Goal: Task Accomplishment & Management: Manage account settings

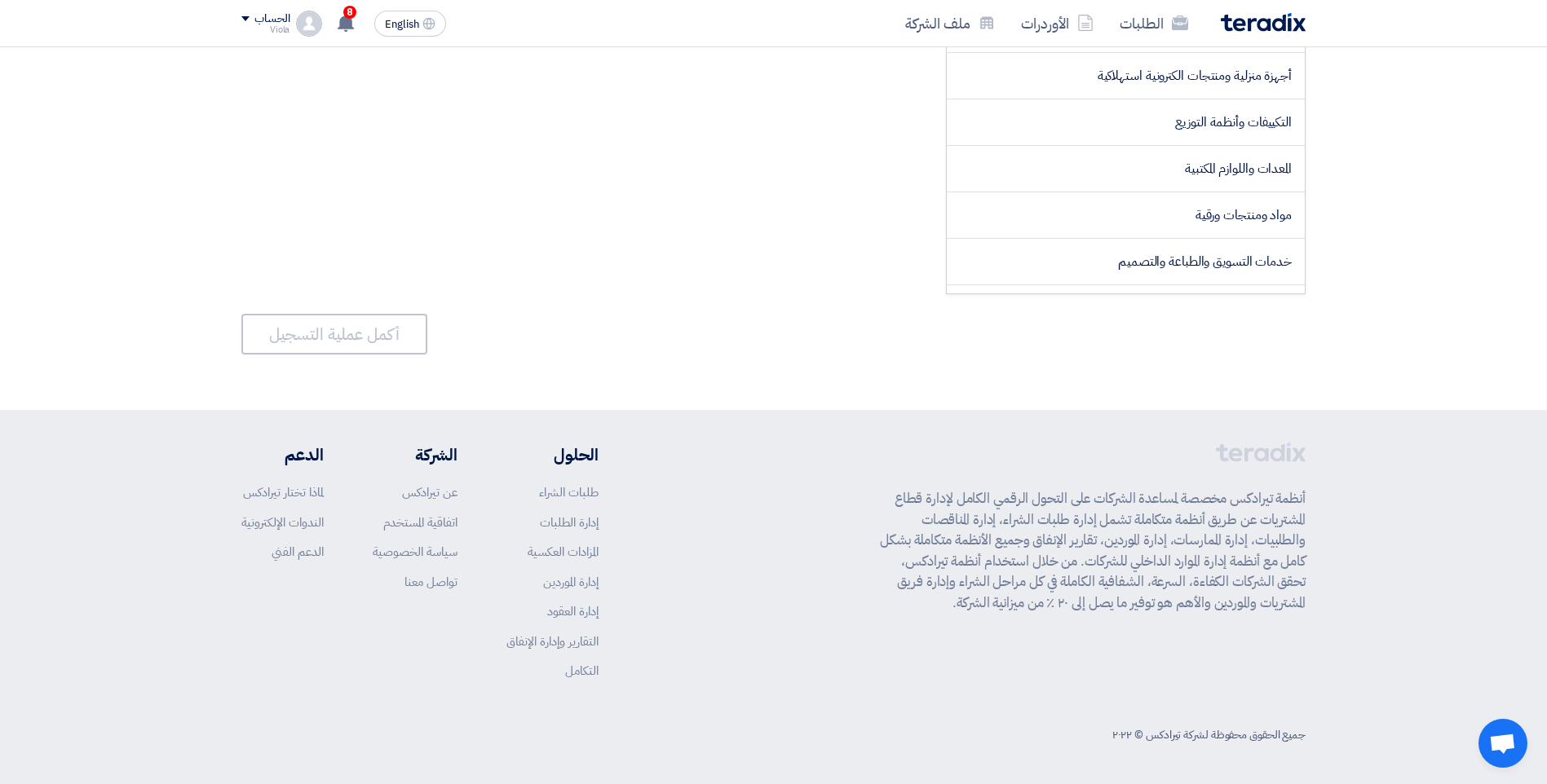
click at [268, 24] on div "الحساب" at bounding box center [272, 19] width 35 height 14
click at [363, 128] on link "ملف الشركة" at bounding box center [327, 128] width 143 height 19
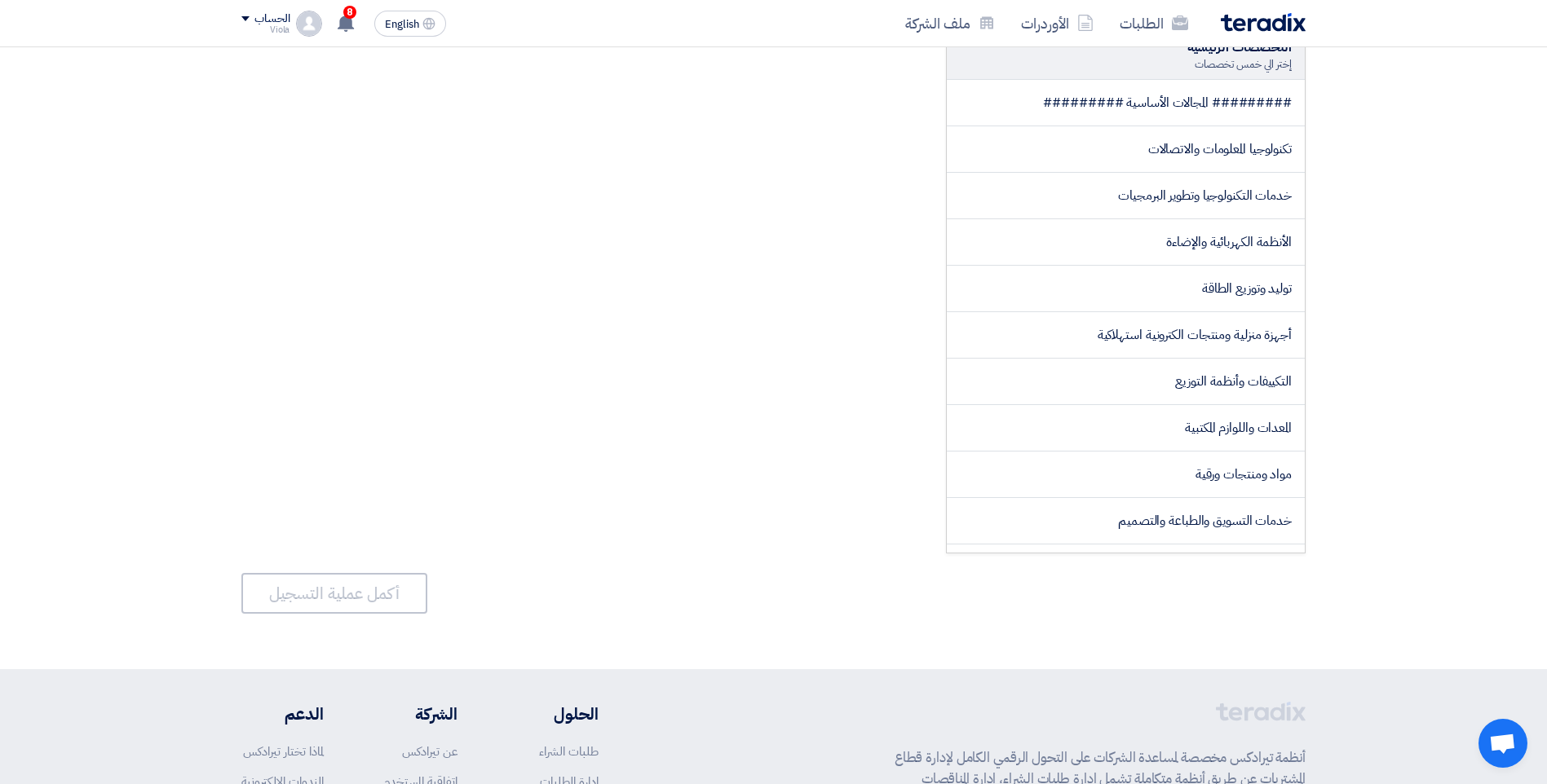
scroll to position [163, 0]
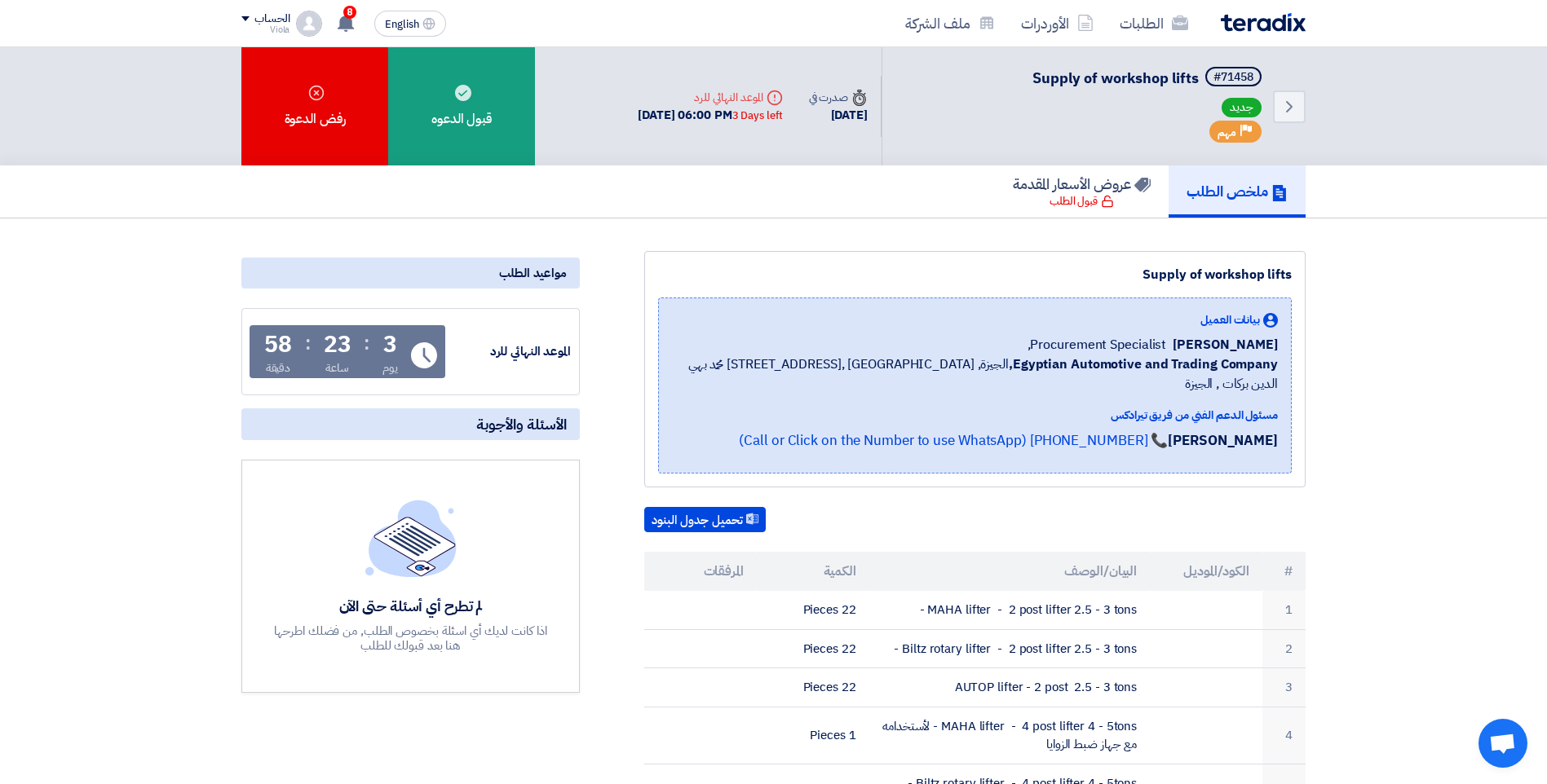
click at [273, 27] on div "Viola" at bounding box center [265, 30] width 48 height 9
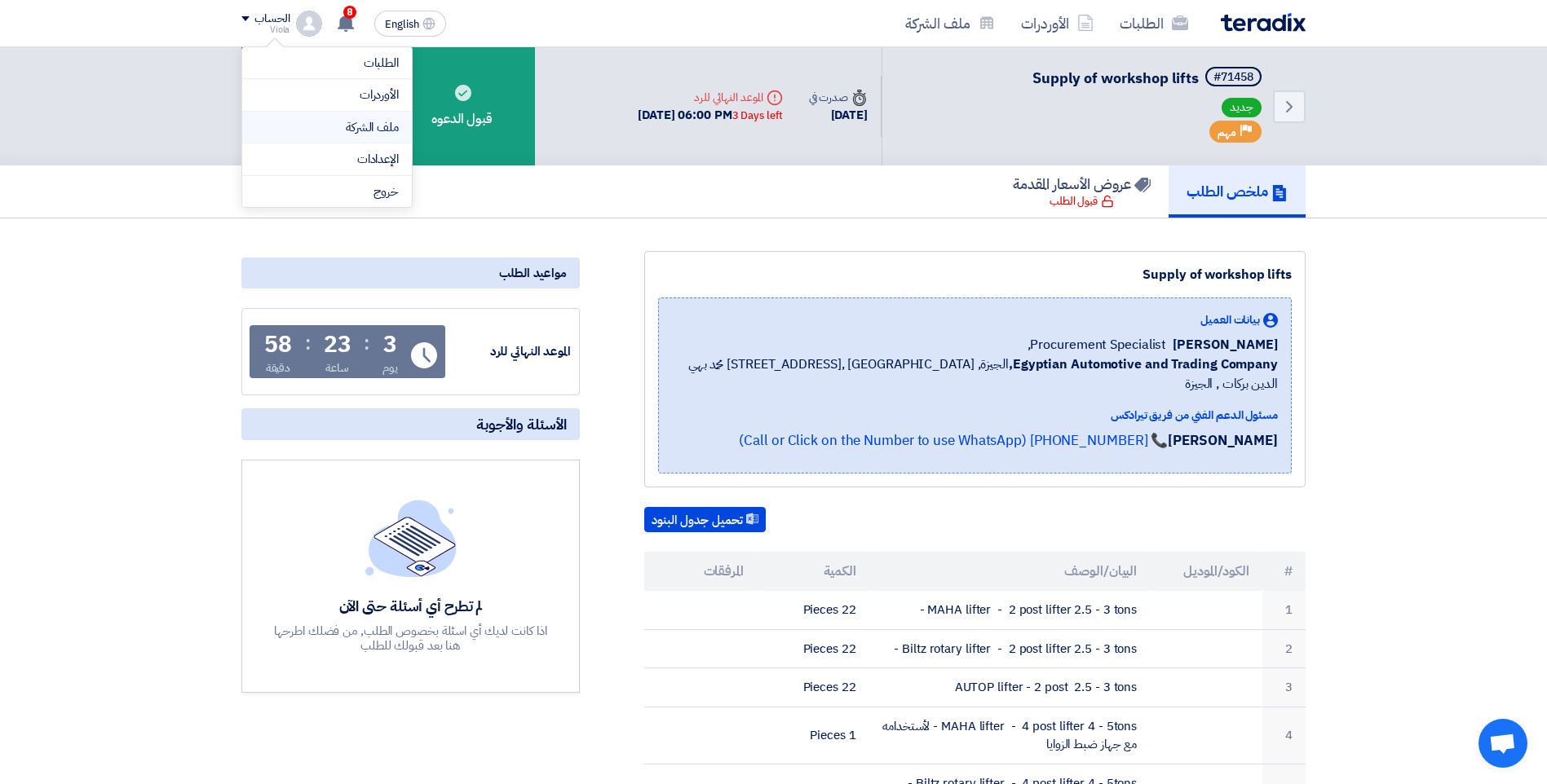
click at [365, 125] on link "ملف الشركة" at bounding box center [327, 128] width 143 height 19
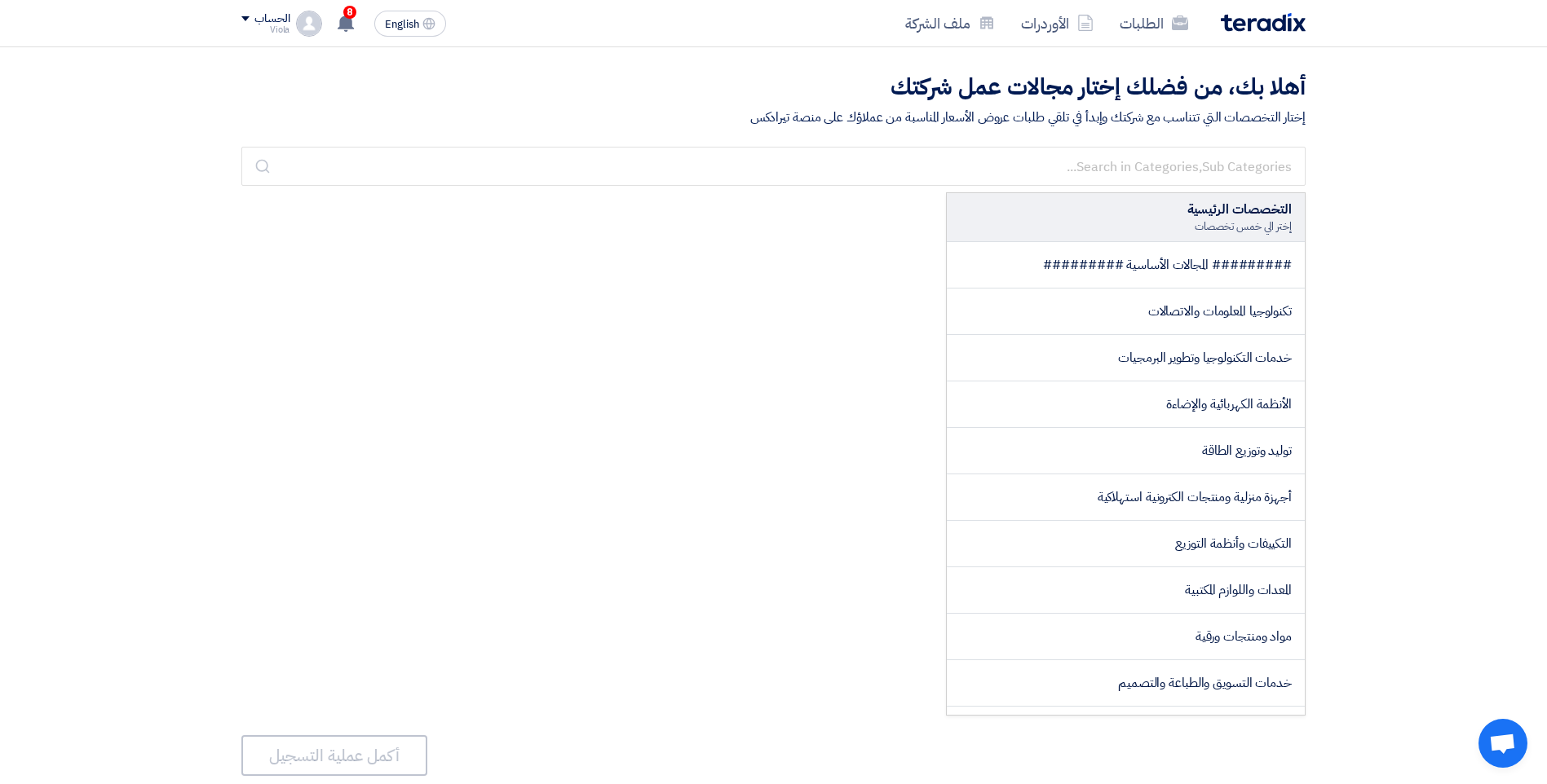
click at [311, 22] on img at bounding box center [309, 24] width 26 height 26
click at [377, 68] on link "الطلبات" at bounding box center [327, 62] width 143 height 19
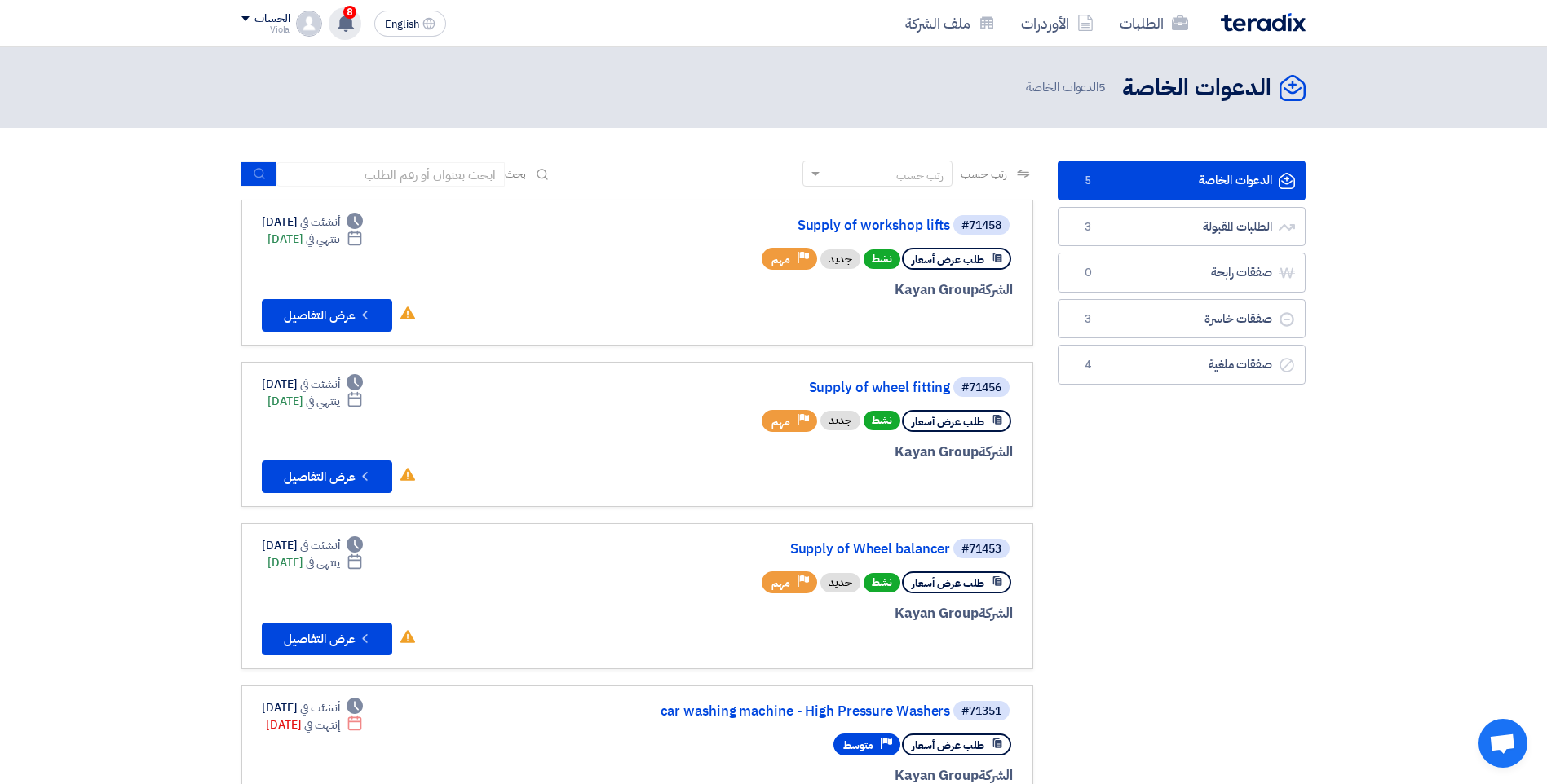
click at [341, 26] on use at bounding box center [346, 23] width 16 height 18
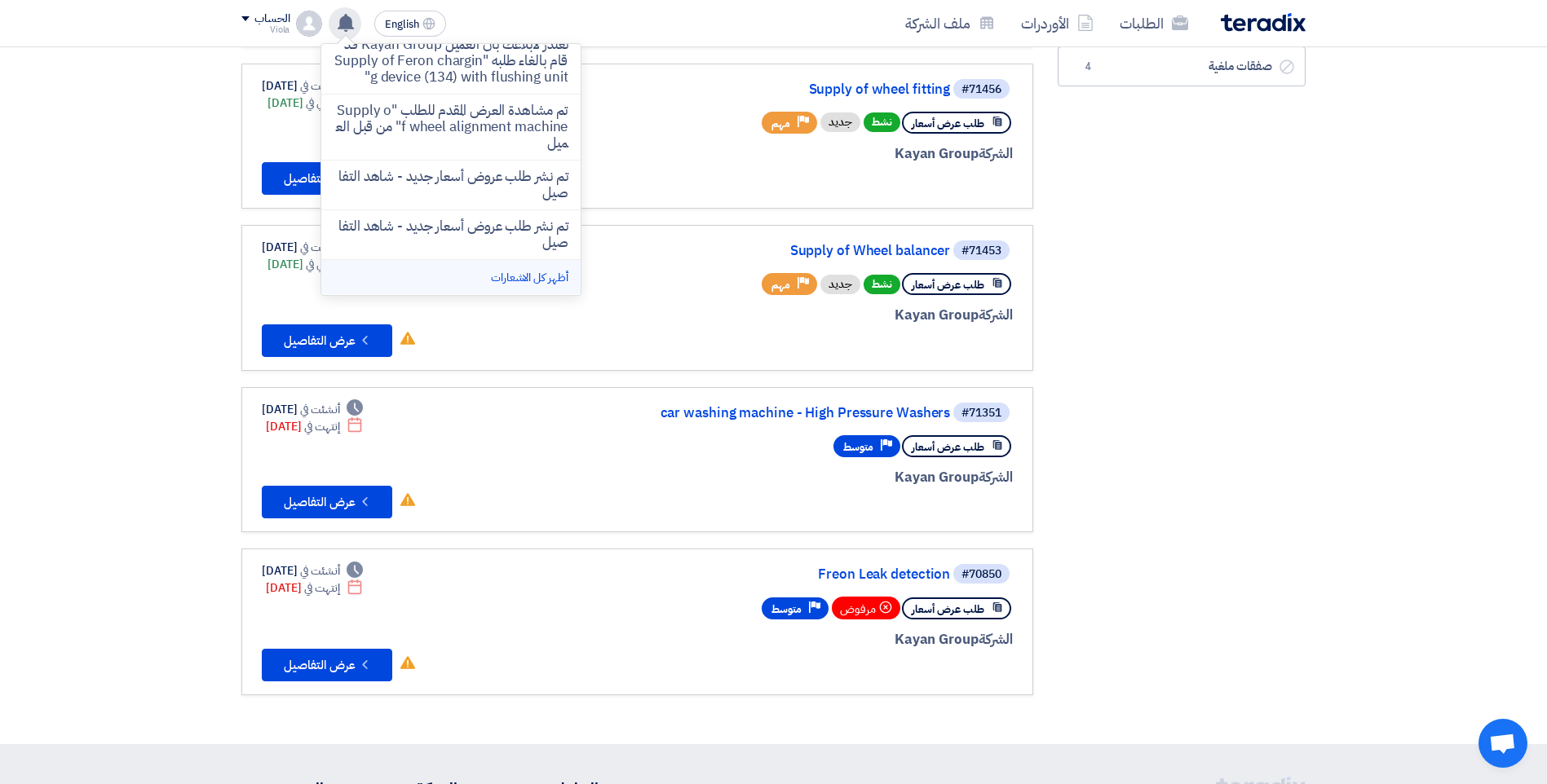
scroll to position [407, 0]
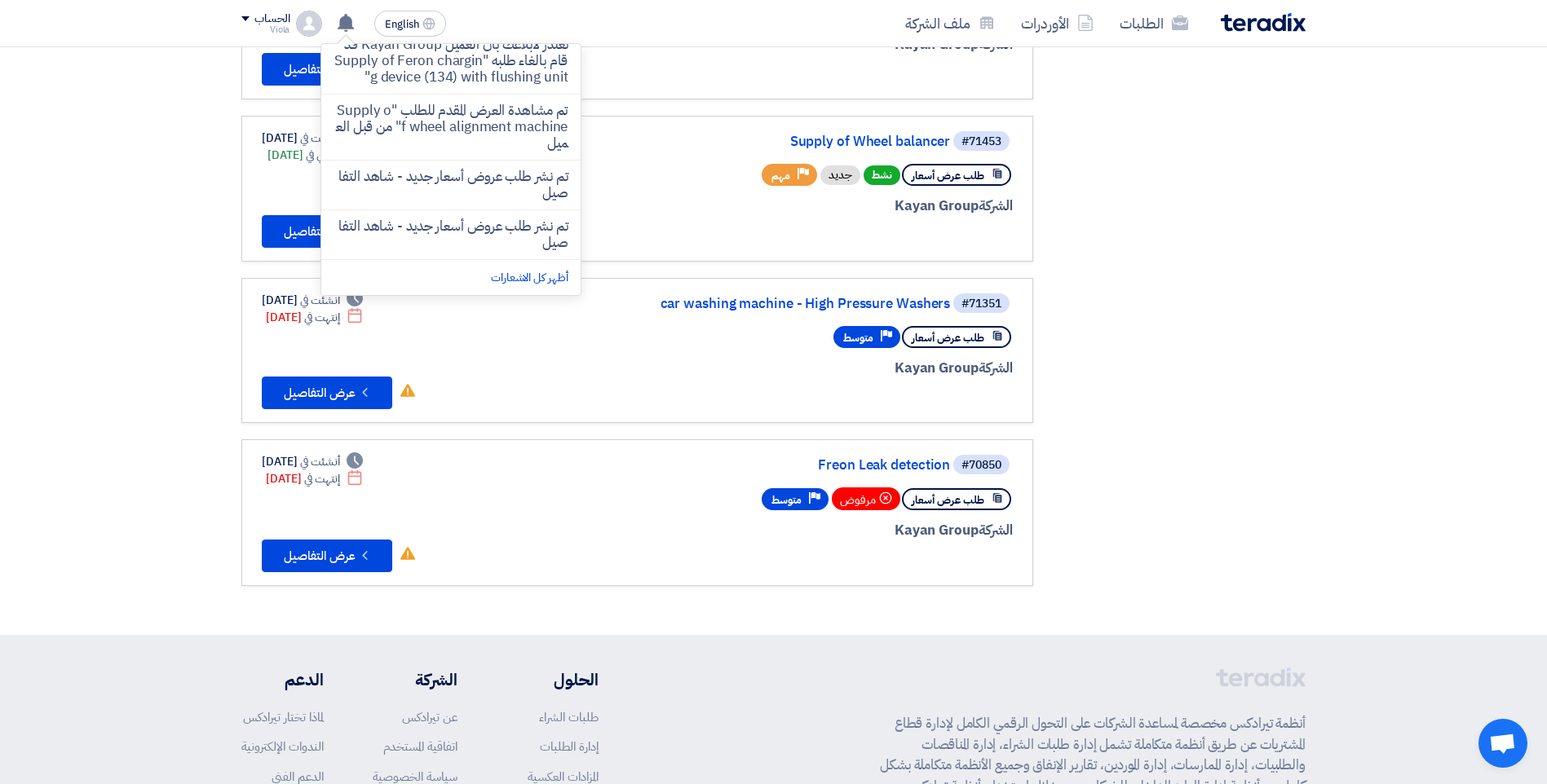
click at [278, 21] on div "الحساب" at bounding box center [272, 19] width 35 height 14
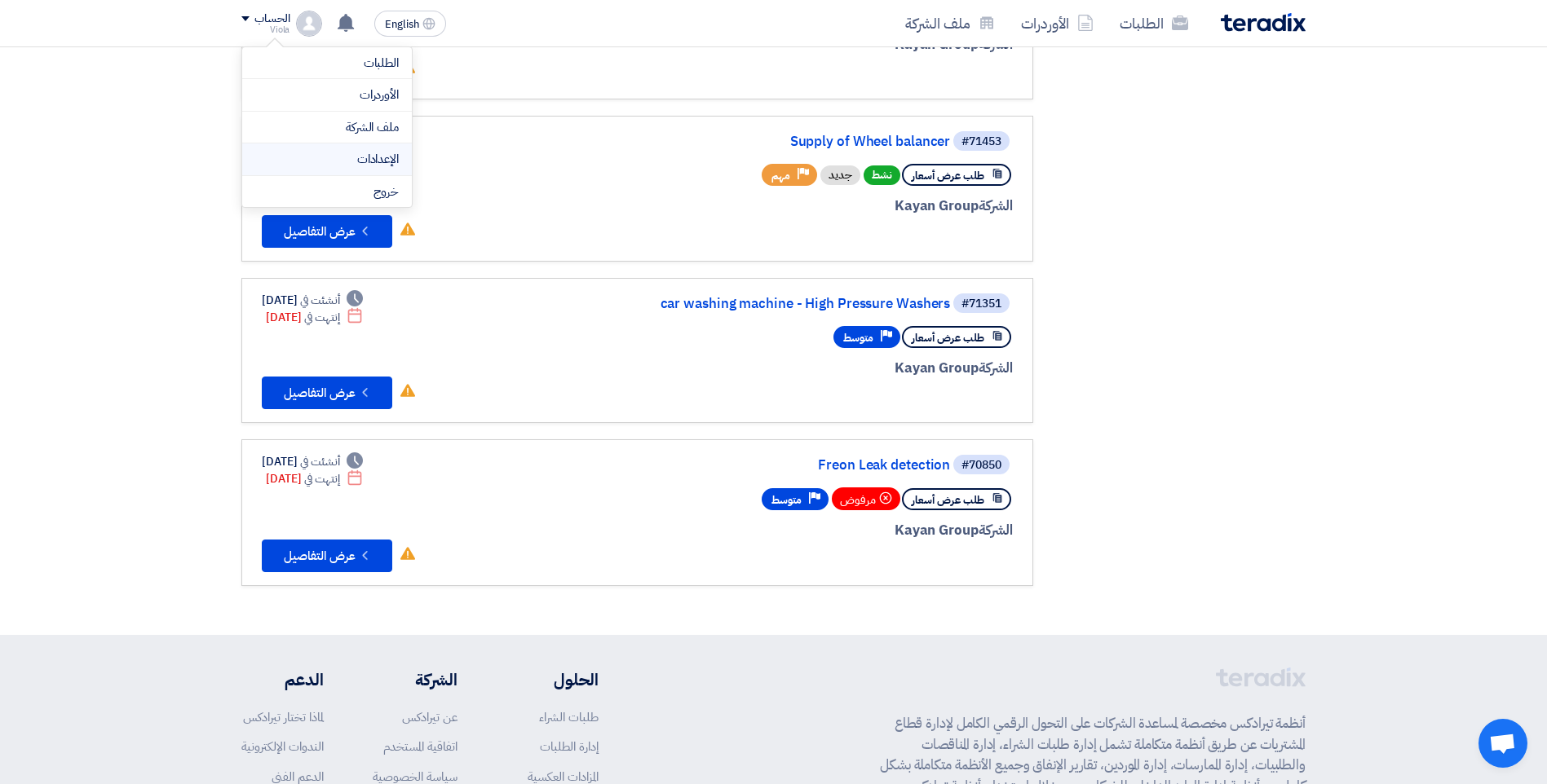
click at [375, 154] on link "الإعدادات" at bounding box center [327, 159] width 143 height 19
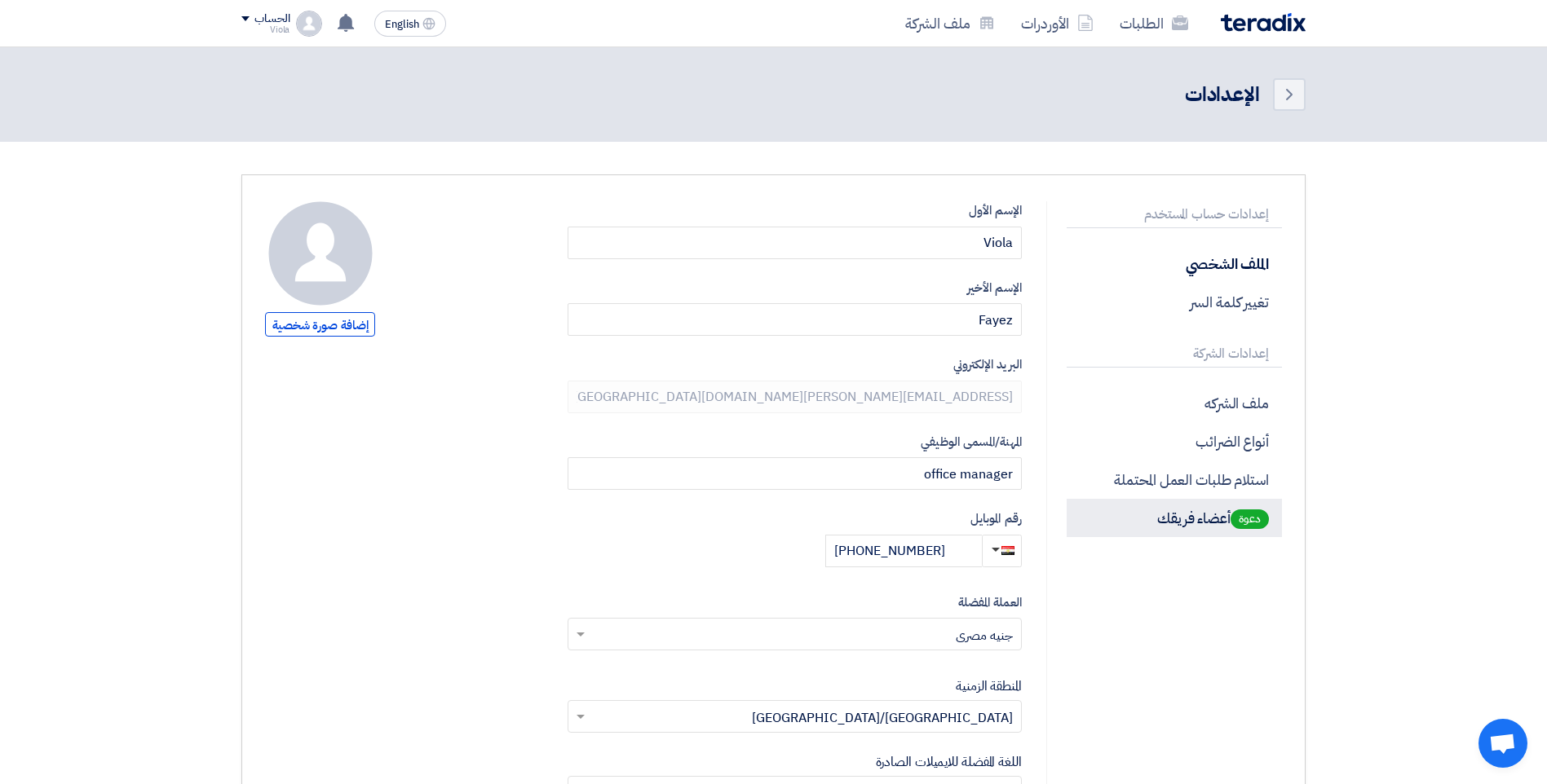
click at [1244, 519] on span "دعوة" at bounding box center [1250, 520] width 38 height 20
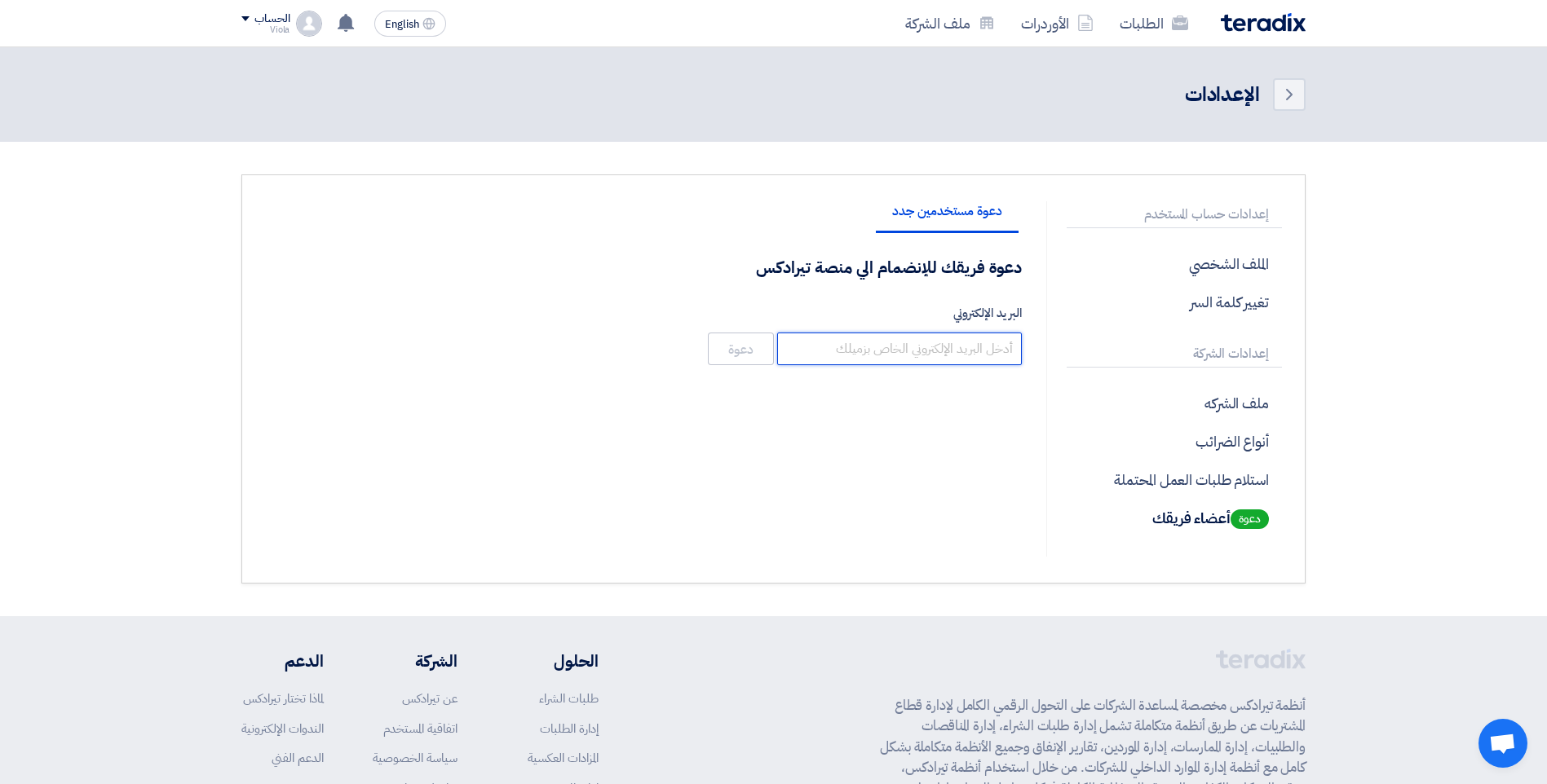
click at [975, 348] on input "البريد الإلكتروني" at bounding box center [899, 349] width 245 height 33
type input "ق"
type input "r"
paste input "rdayoub@eeaegypt.com"
type input "rdayoub@eeaegypt.com"
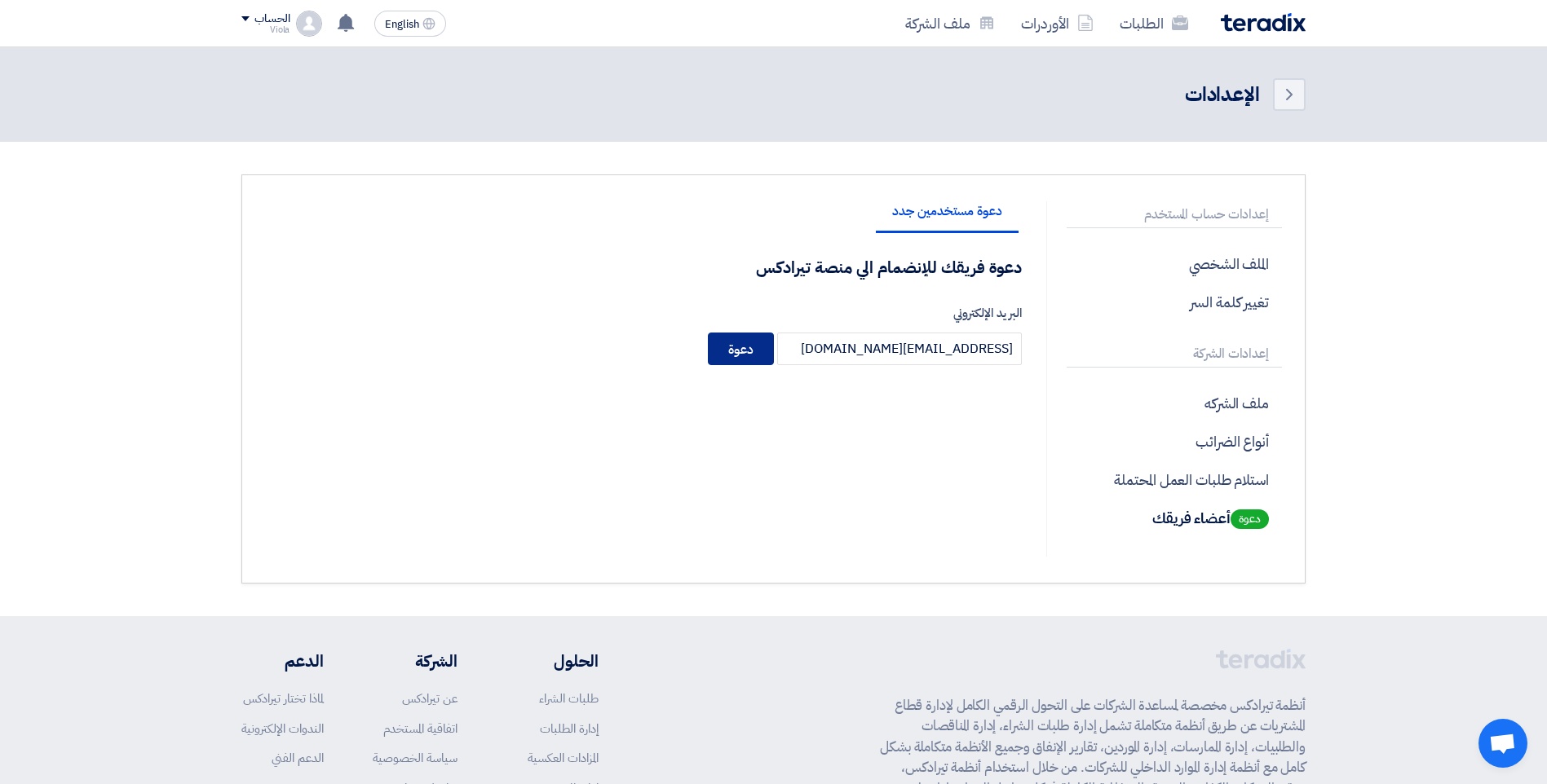
click at [743, 349] on button "دعوة" at bounding box center [741, 349] width 66 height 33
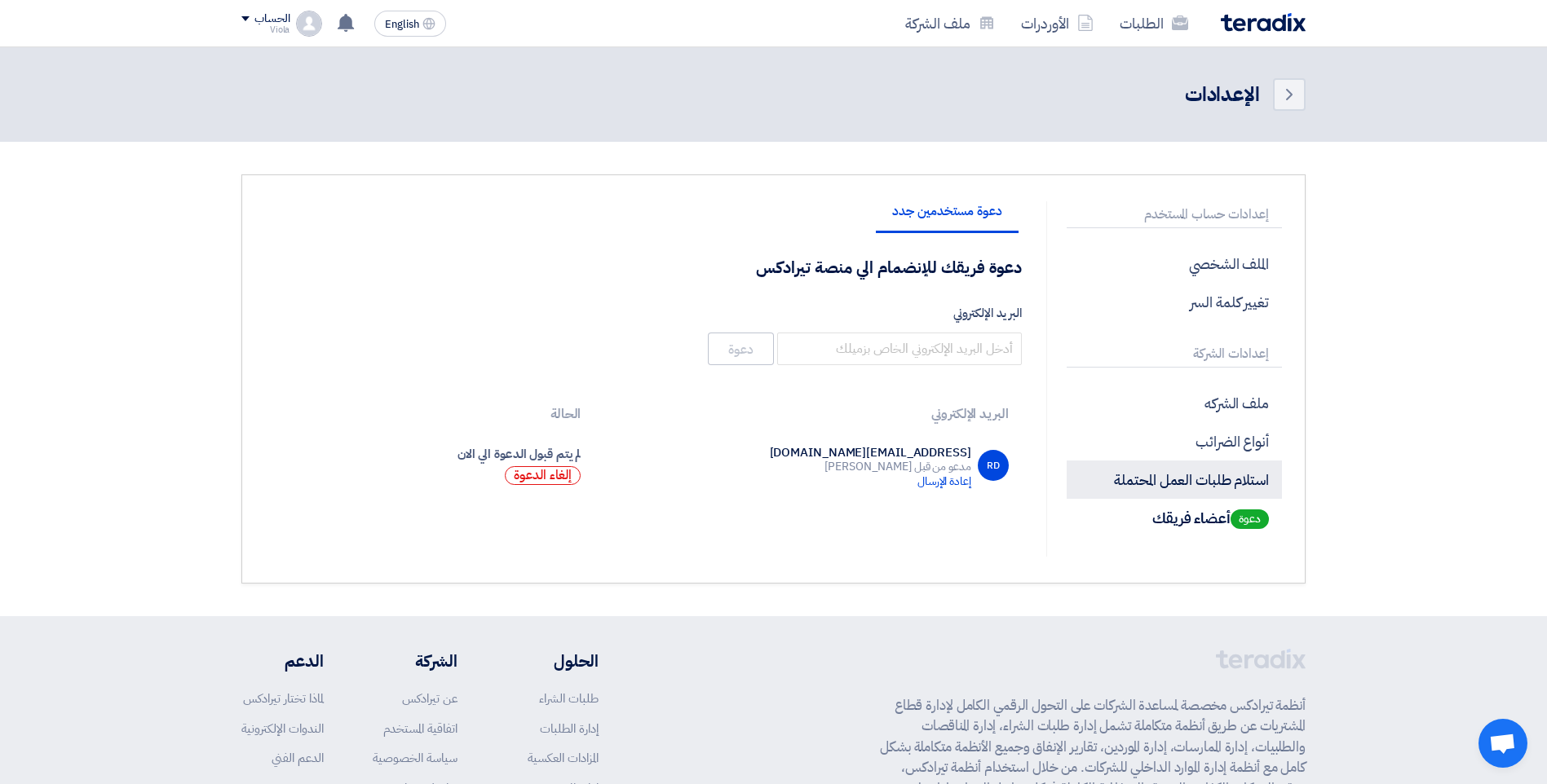
click at [1221, 472] on p "استلام طلبات العمل المحتملة" at bounding box center [1175, 480] width 216 height 38
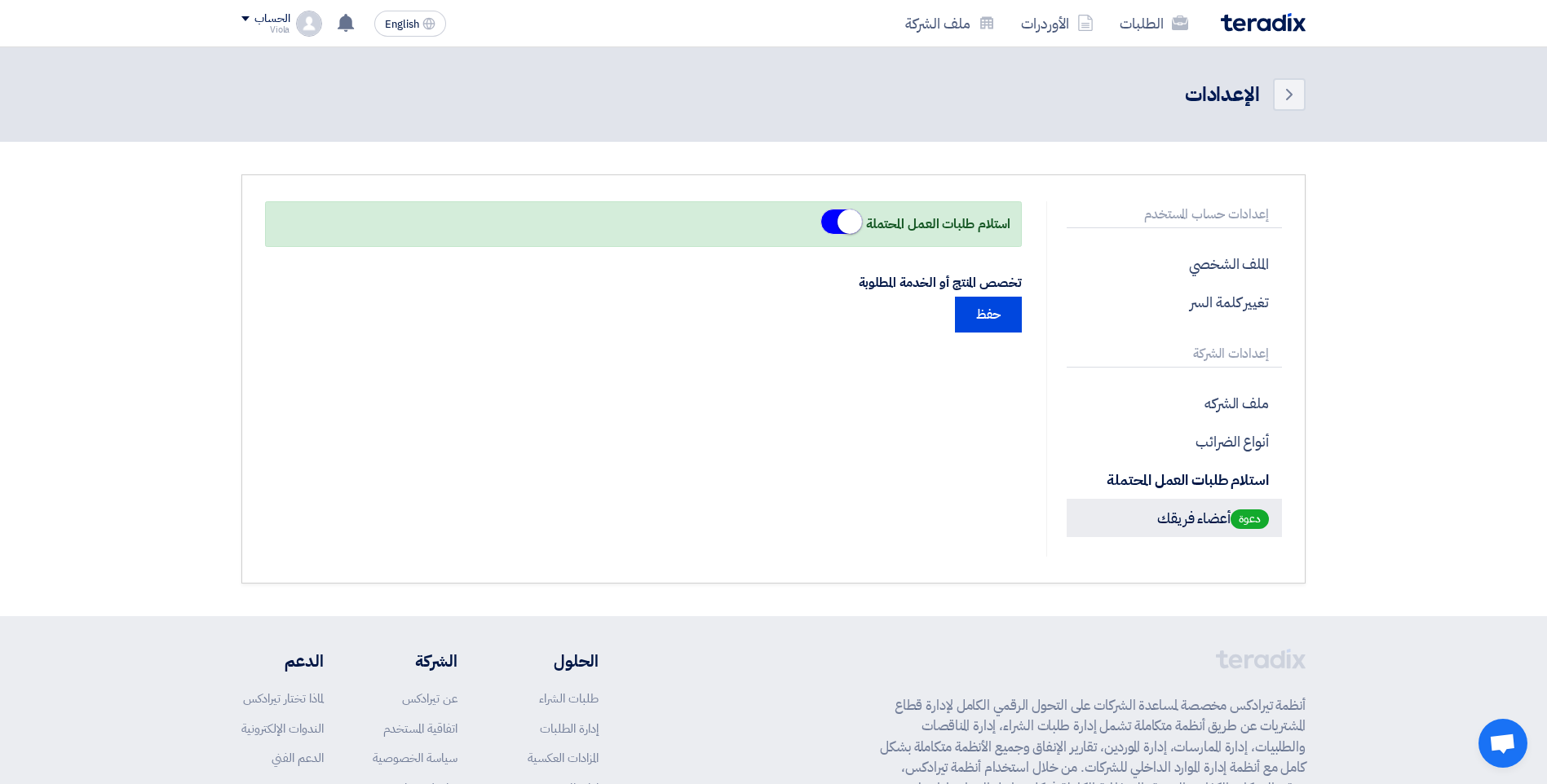
click at [1225, 512] on p "دعوة أعضاء فريقك" at bounding box center [1175, 518] width 216 height 38
